Goal: Information Seeking & Learning: Learn about a topic

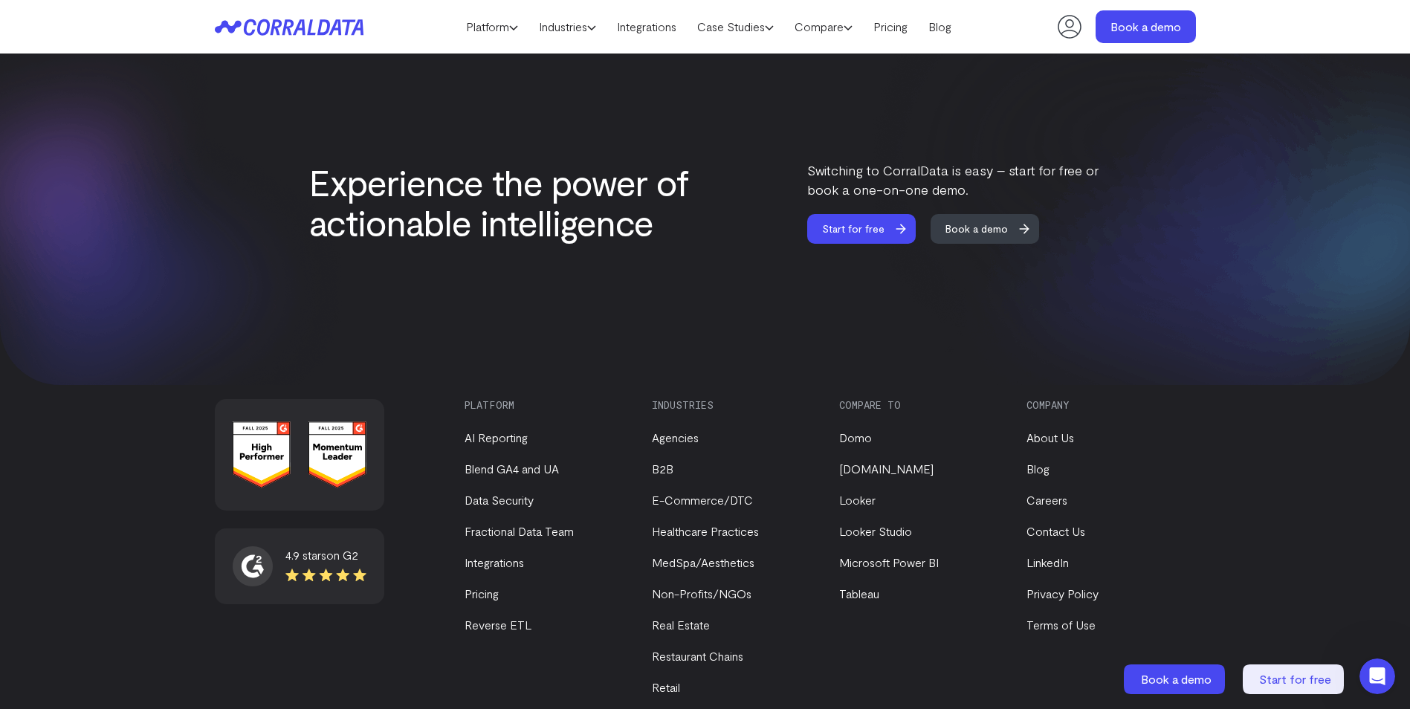
scroll to position [6211, 0]
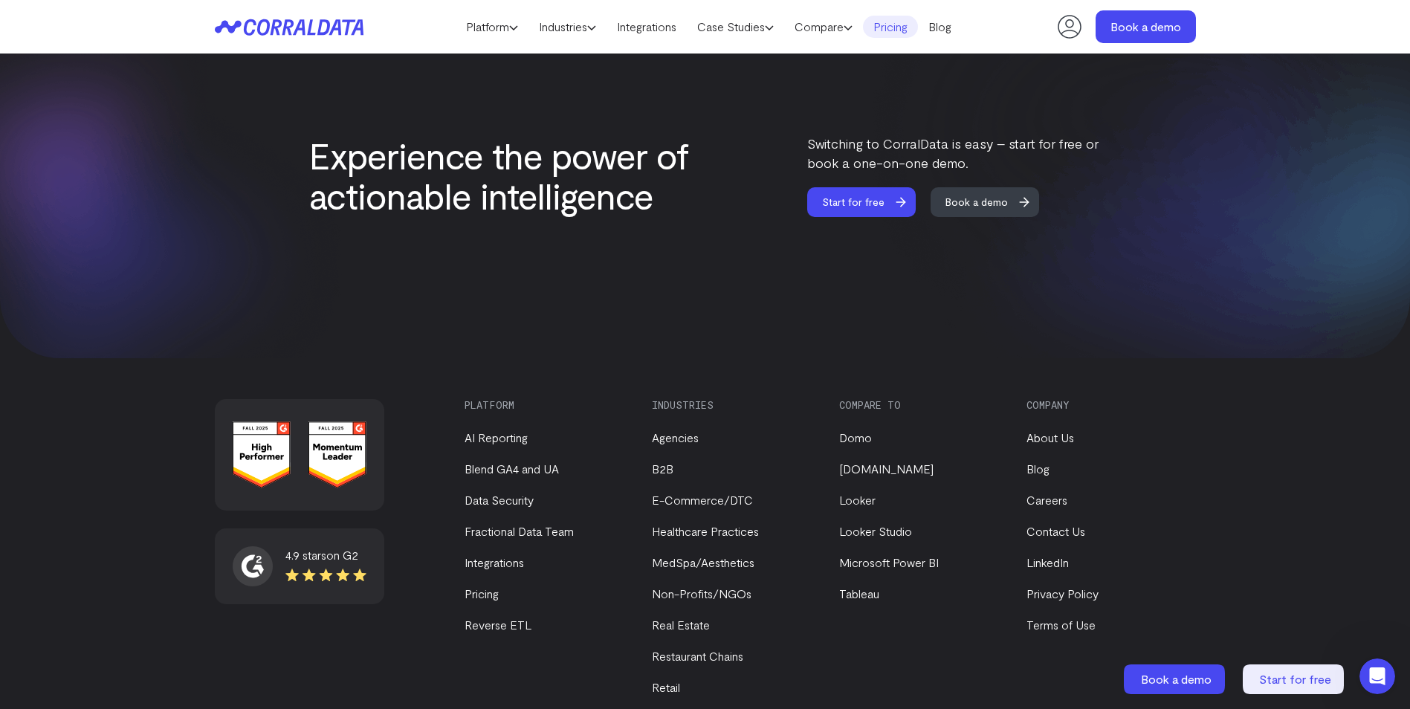
click at [892, 27] on link "Pricing" at bounding box center [890, 27] width 55 height 22
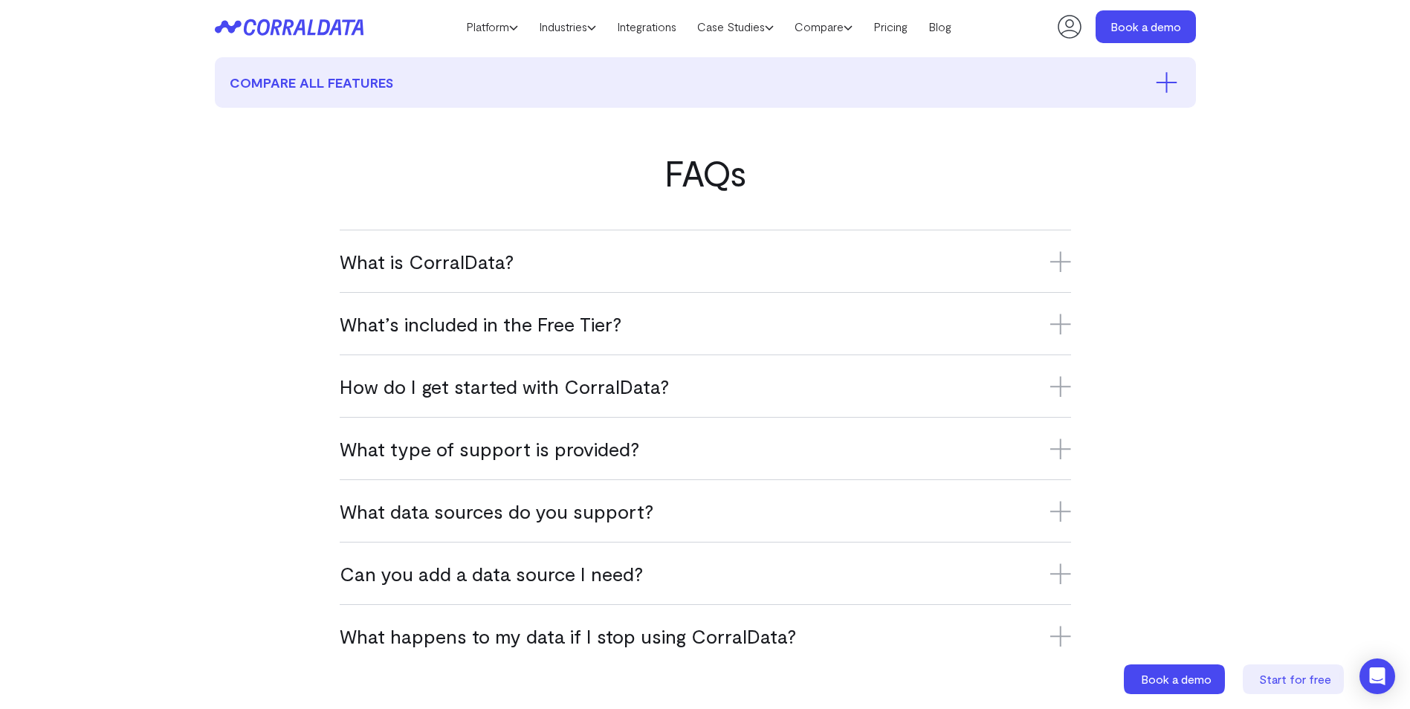
scroll to position [860, 0]
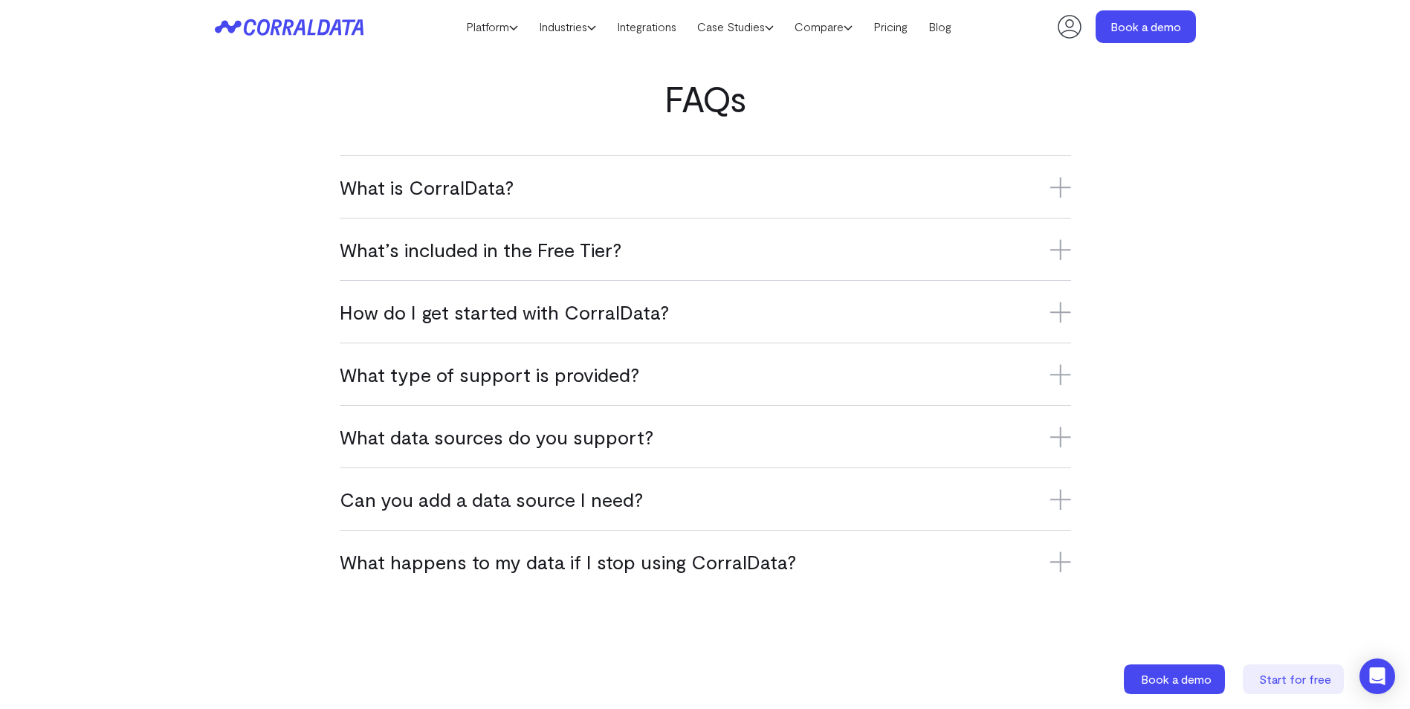
click at [382, 196] on h3 "What is CorralData?" at bounding box center [705, 187] width 731 height 25
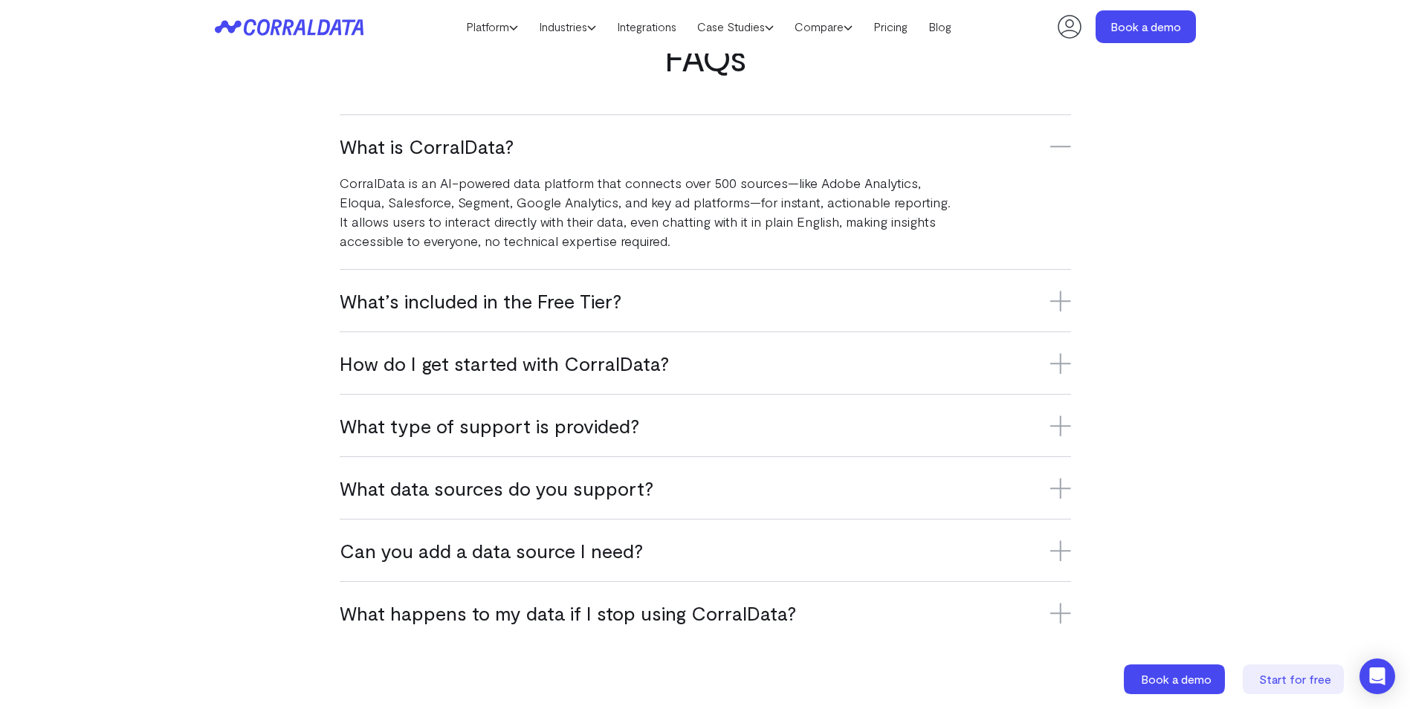
scroll to position [935, 0]
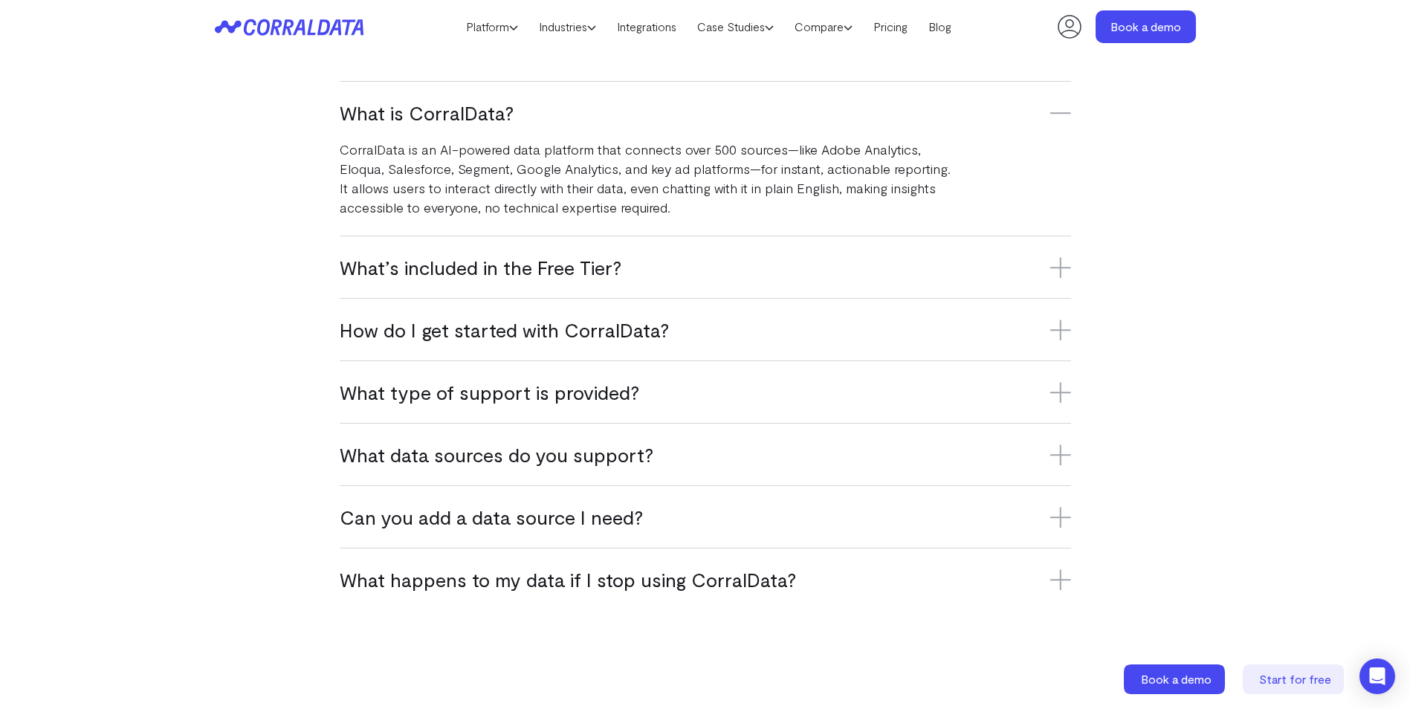
click at [425, 247] on div "What’s included in the Free Tier? The Free Tier includes one data source, one u…" at bounding box center [705, 267] width 731 height 62
click at [419, 262] on h3 "What’s included in the Free Tier?" at bounding box center [705, 267] width 731 height 25
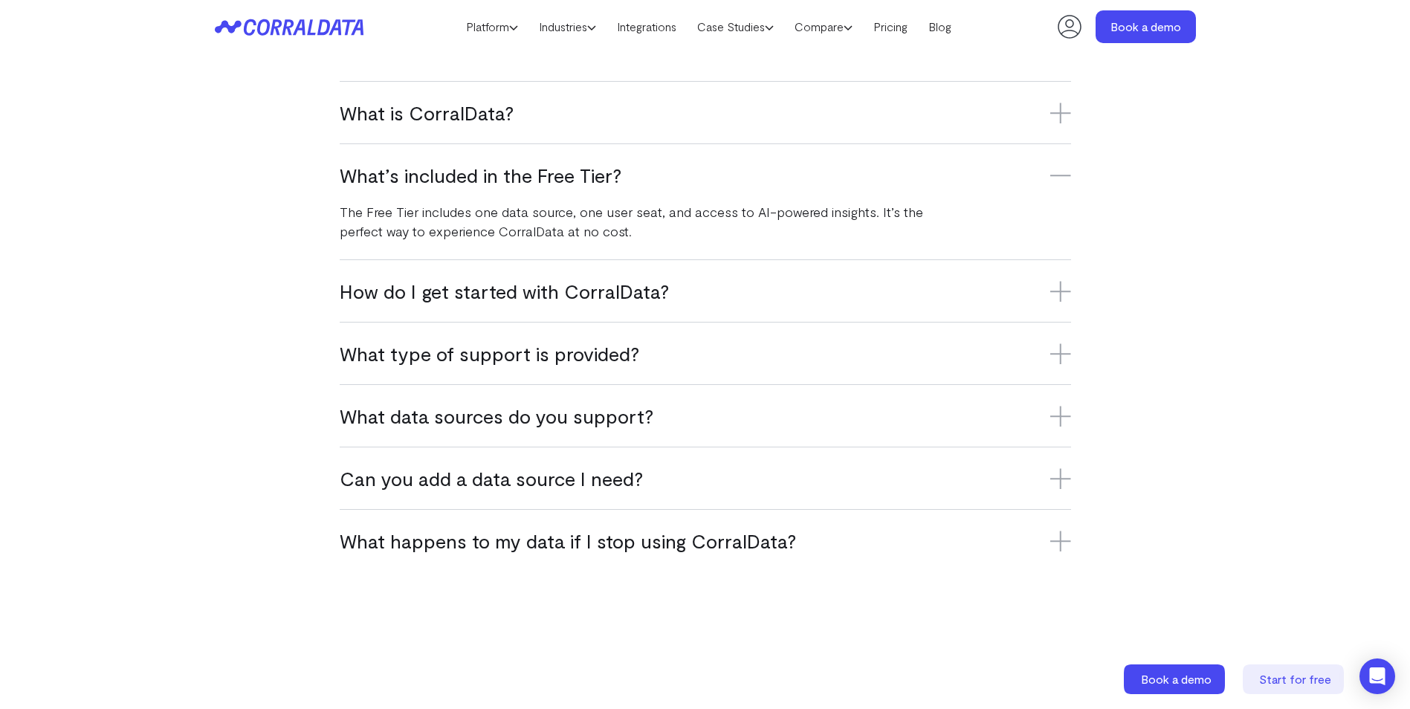
click at [375, 293] on h3 "How do I get started with CorralData?" at bounding box center [705, 291] width 731 height 25
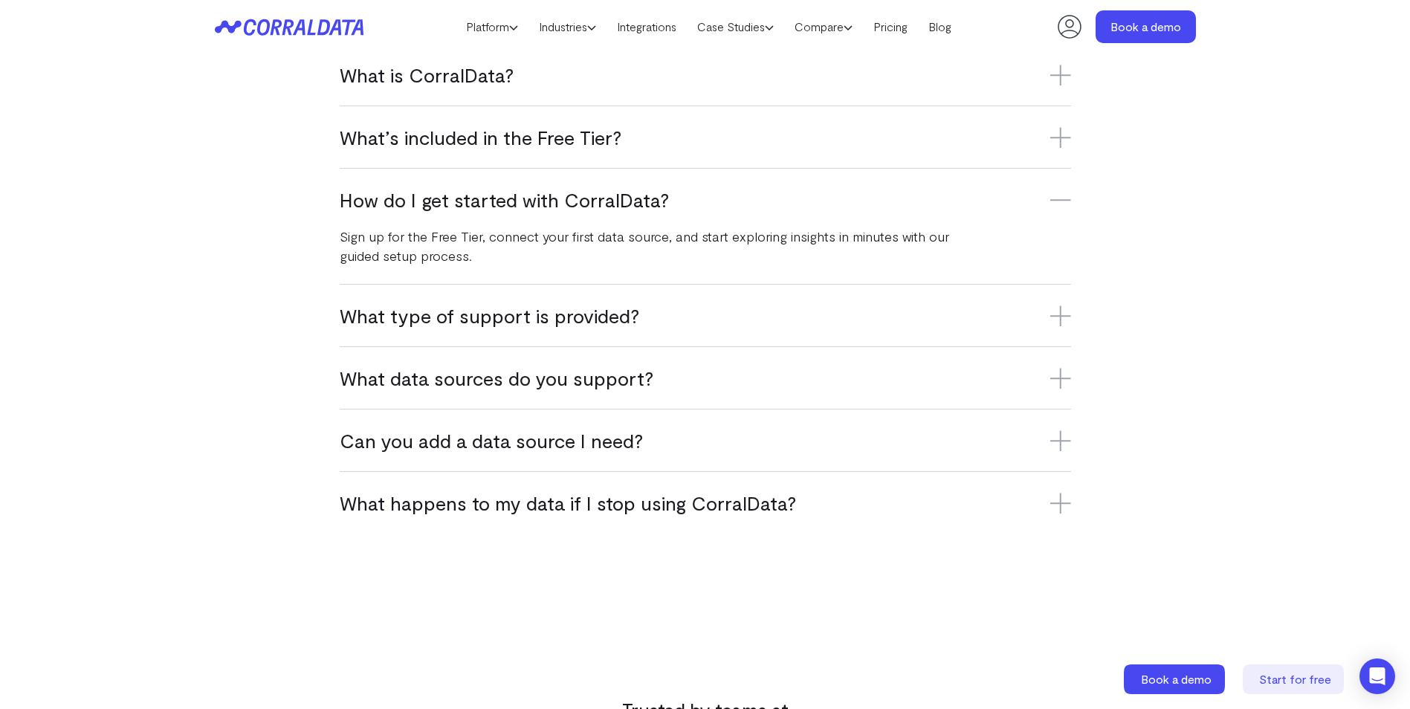
scroll to position [1009, 0]
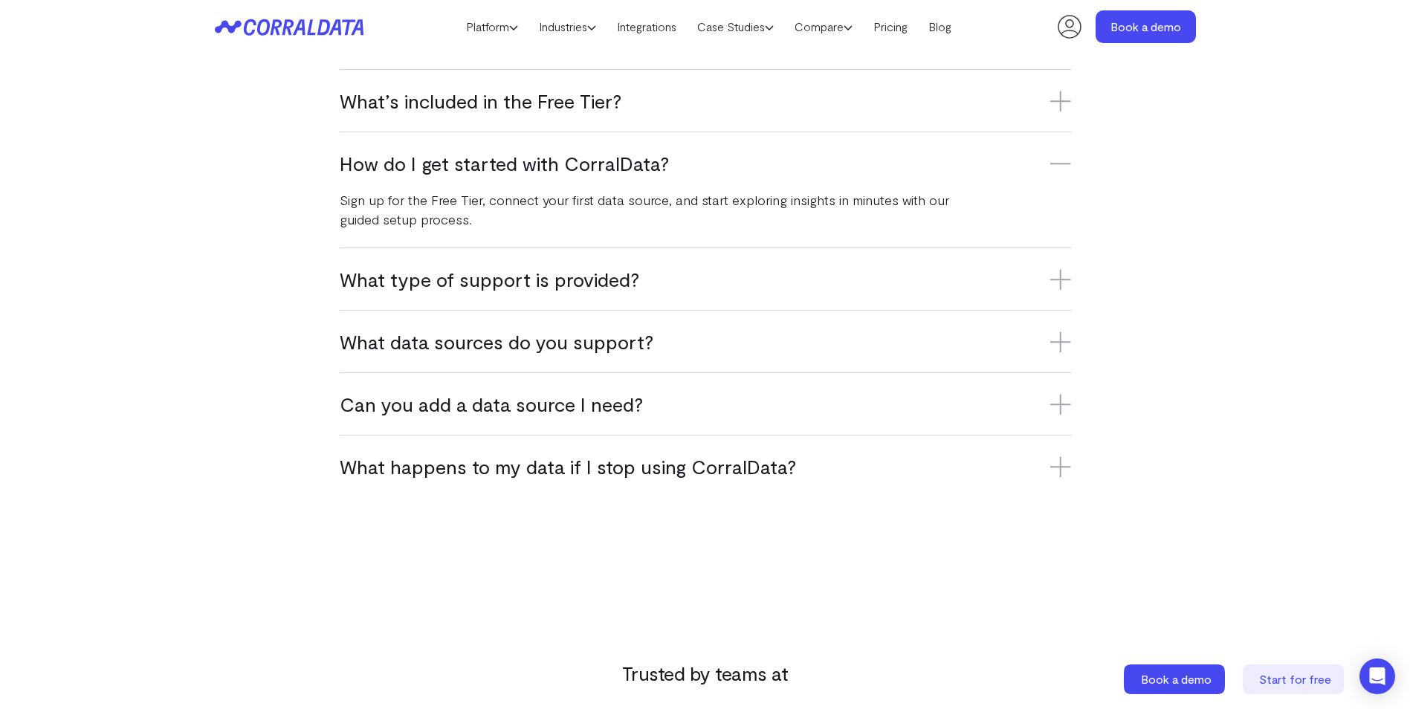
click at [363, 337] on h3 "What data sources do you support?" at bounding box center [705, 341] width 731 height 25
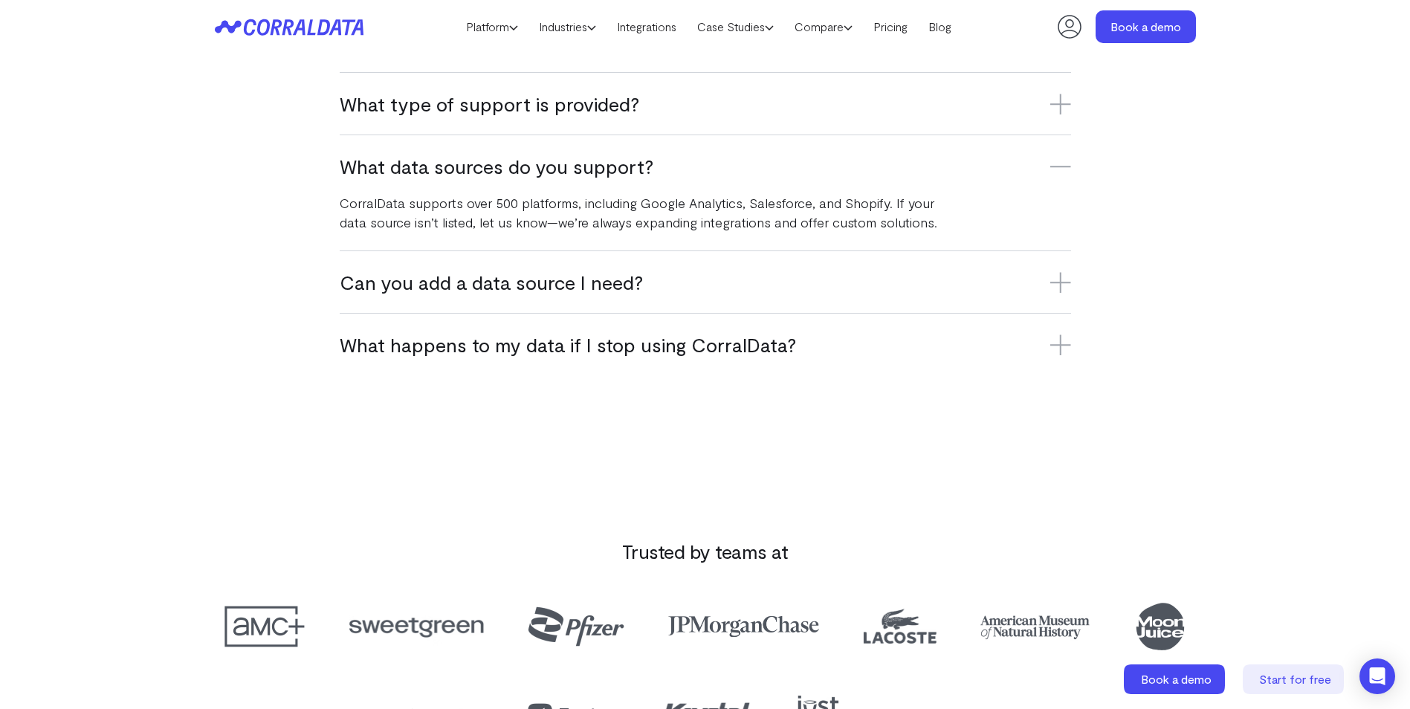
scroll to position [1158, 0]
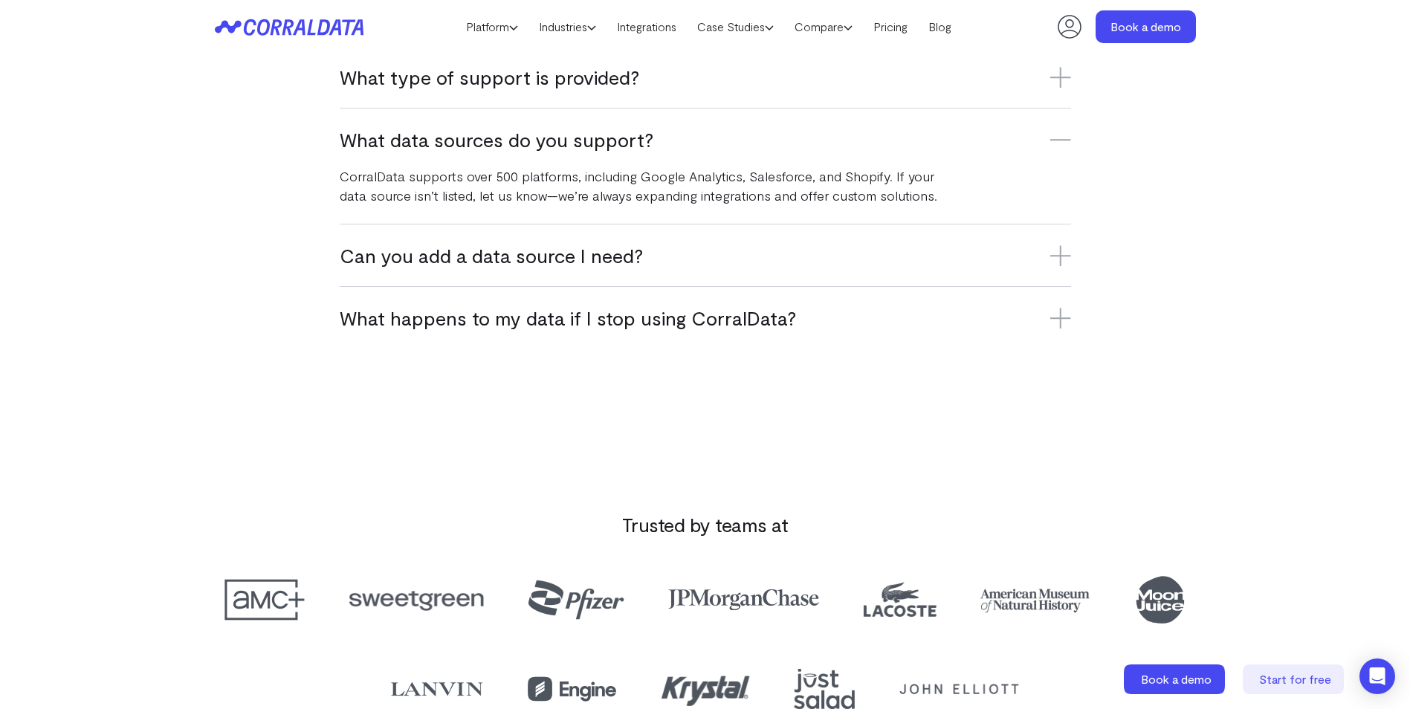
click at [394, 257] on h3 "Can you add a data source I need?" at bounding box center [705, 255] width 731 height 25
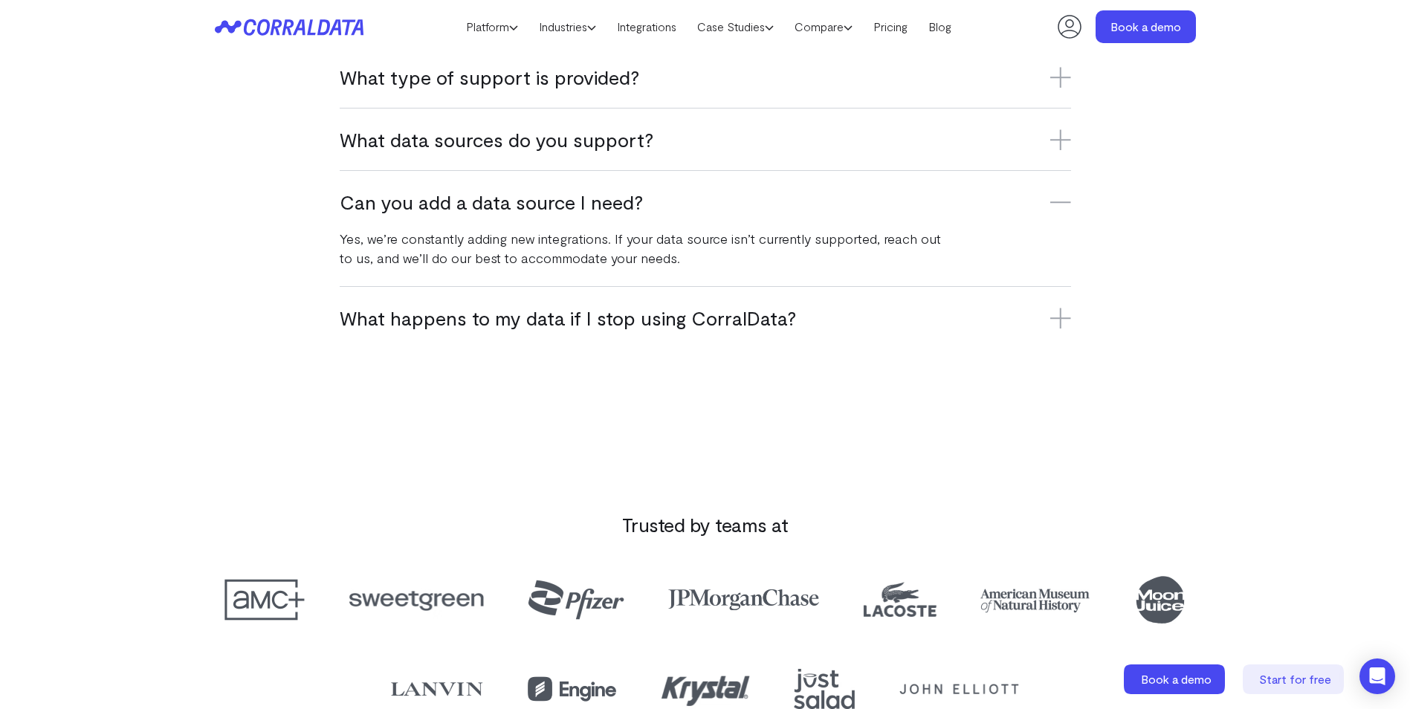
click at [372, 322] on h3 "What happens to my data if I stop using CorralData?" at bounding box center [705, 317] width 731 height 25
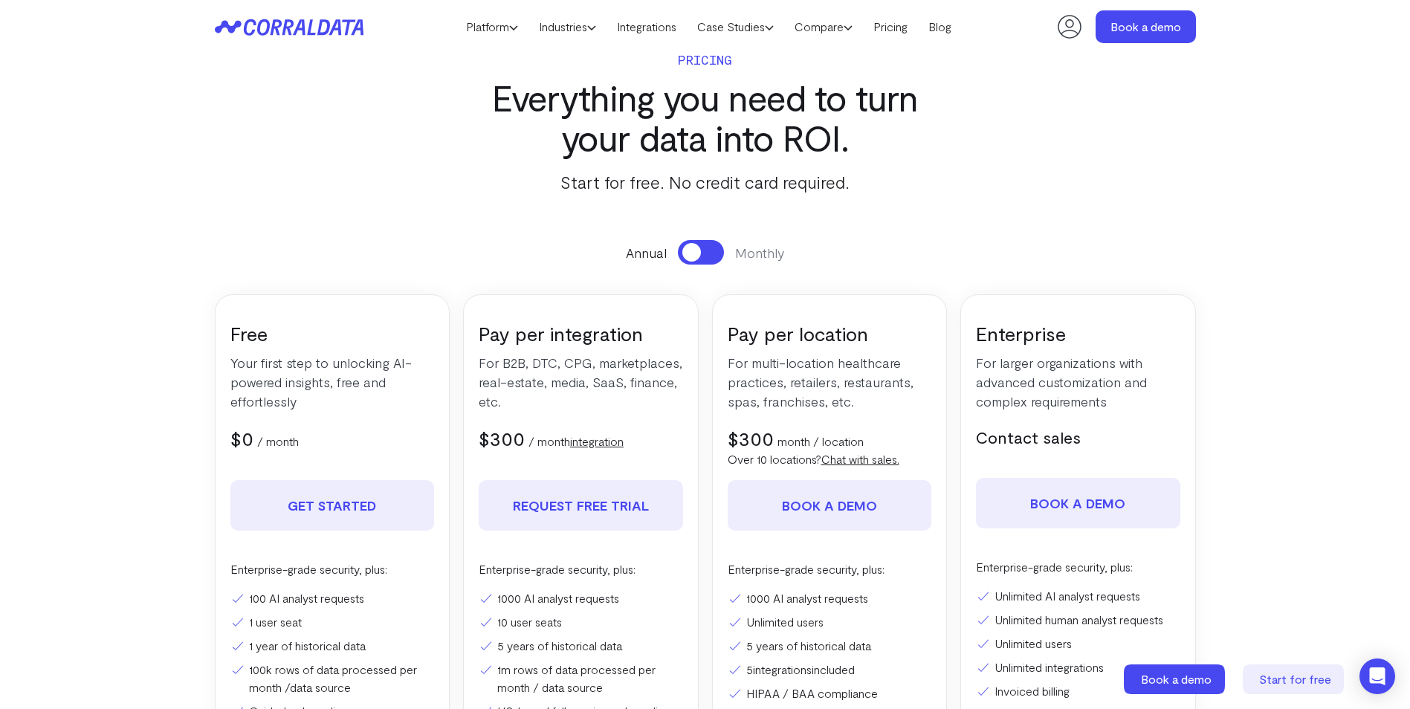
scroll to position [0, 0]
